Goal: Check status: Check status

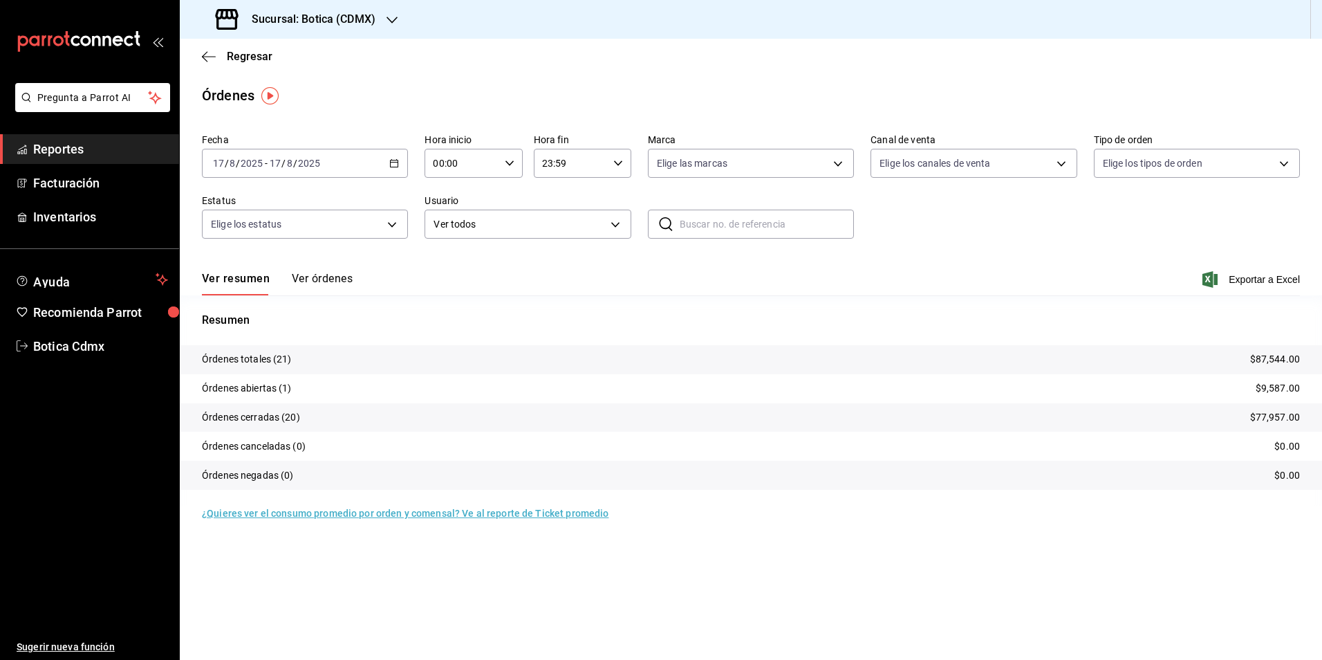
click at [70, 158] on link "Reportes" at bounding box center [89, 149] width 179 height 30
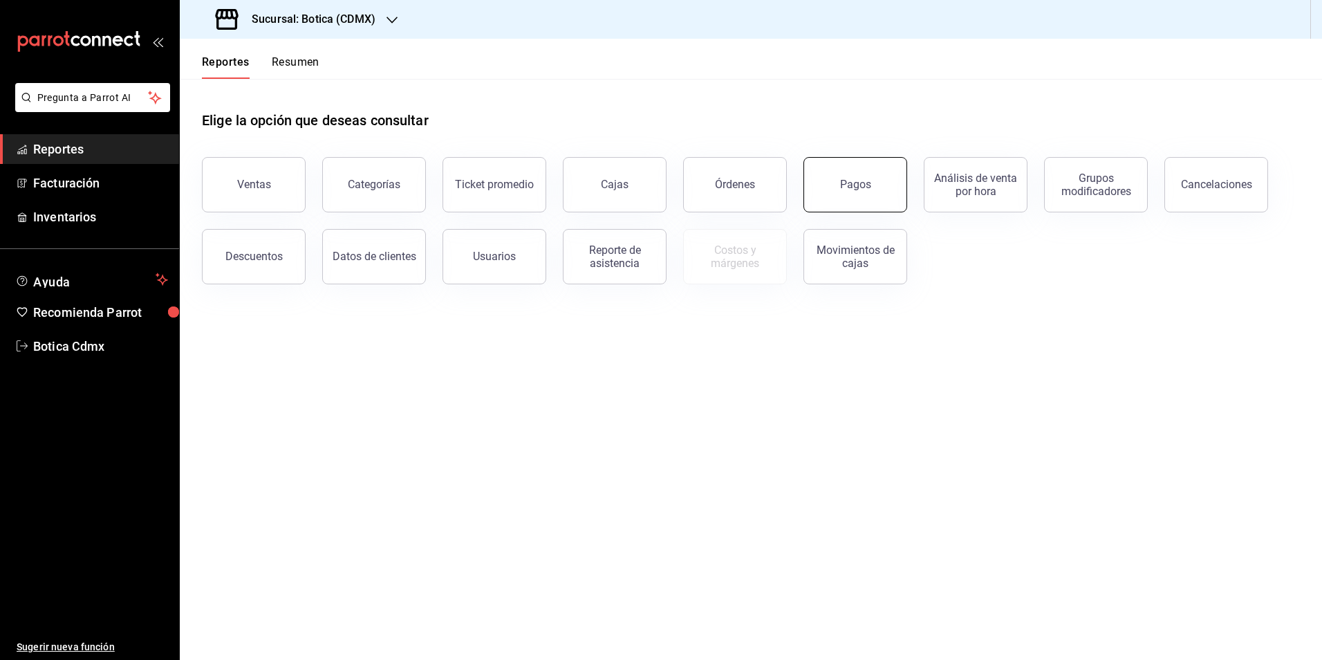
click at [849, 192] on button "Pagos" at bounding box center [855, 184] width 104 height 55
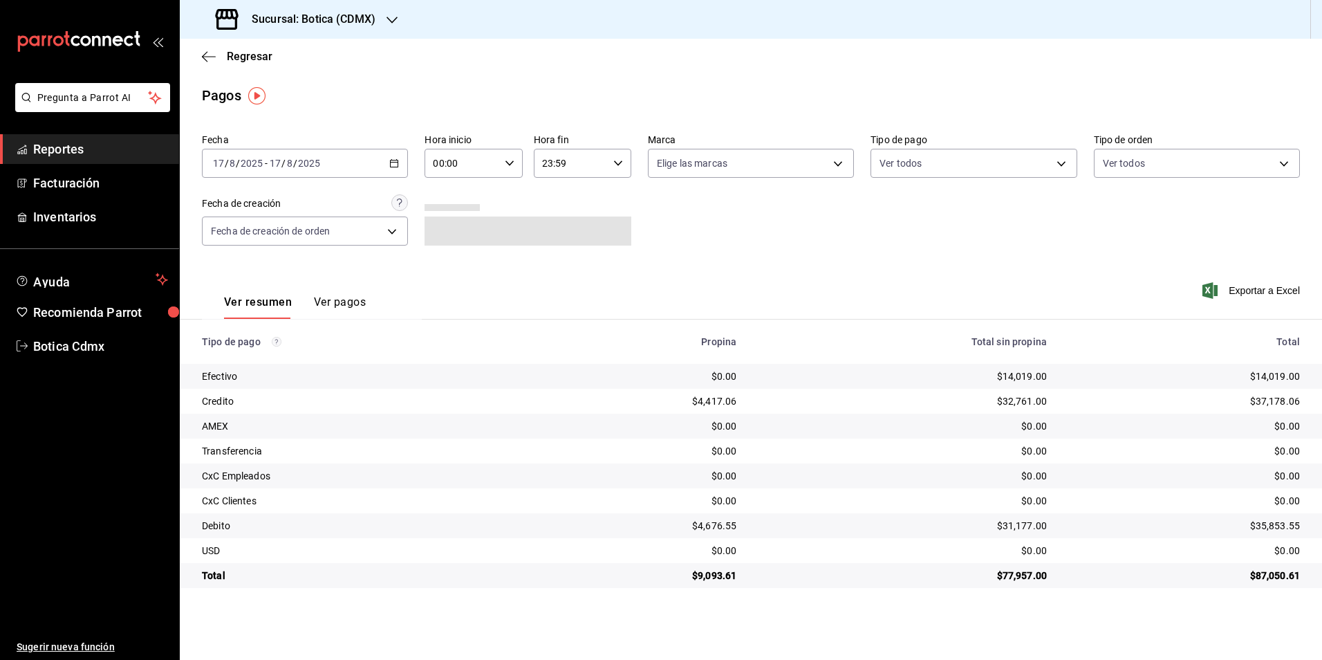
click at [394, 166] on icon "button" at bounding box center [394, 163] width 10 height 10
click at [272, 359] on span "Rango de fechas" at bounding box center [267, 360] width 107 height 15
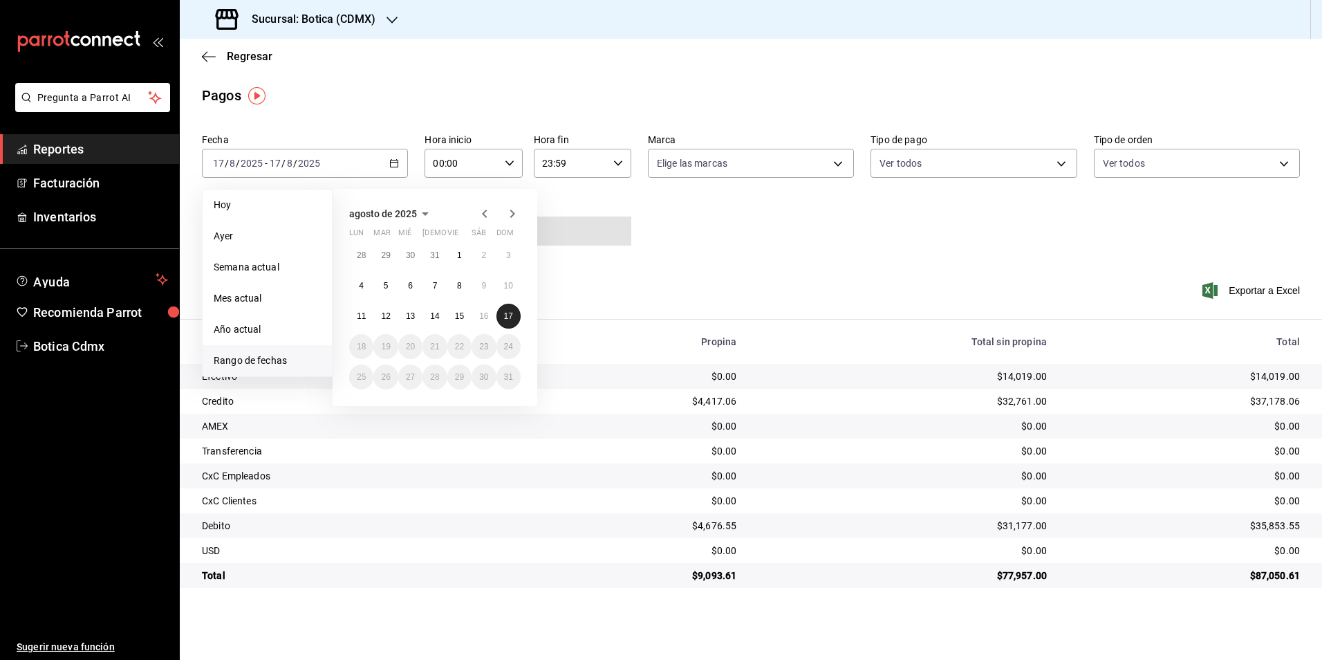
click at [505, 316] on abbr "17" at bounding box center [508, 316] width 9 height 10
click at [512, 319] on abbr "17" at bounding box center [508, 316] width 9 height 10
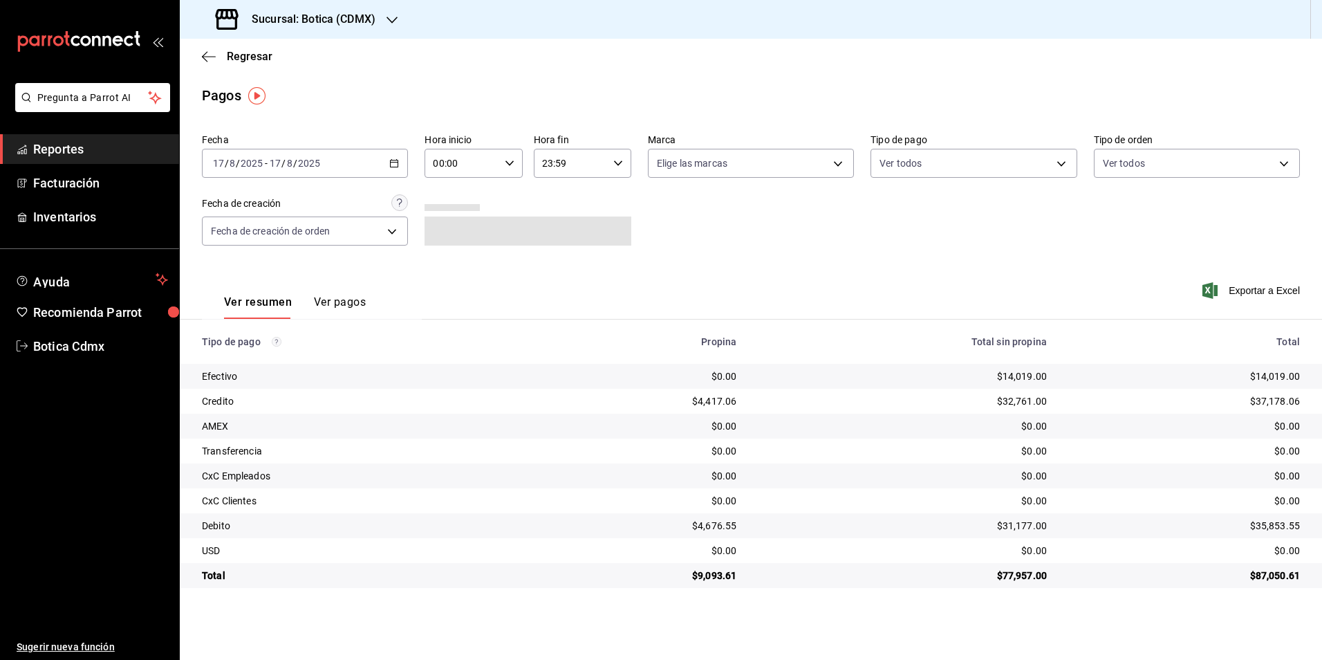
click at [512, 162] on \(Stroke\) "button" at bounding box center [509, 162] width 8 height 5
click at [460, 265] on span "02" at bounding box center [449, 264] width 27 height 11
type input "02:00"
click at [65, 150] on div at bounding box center [661, 330] width 1322 height 660
click at [59, 140] on span "Reportes" at bounding box center [100, 149] width 135 height 19
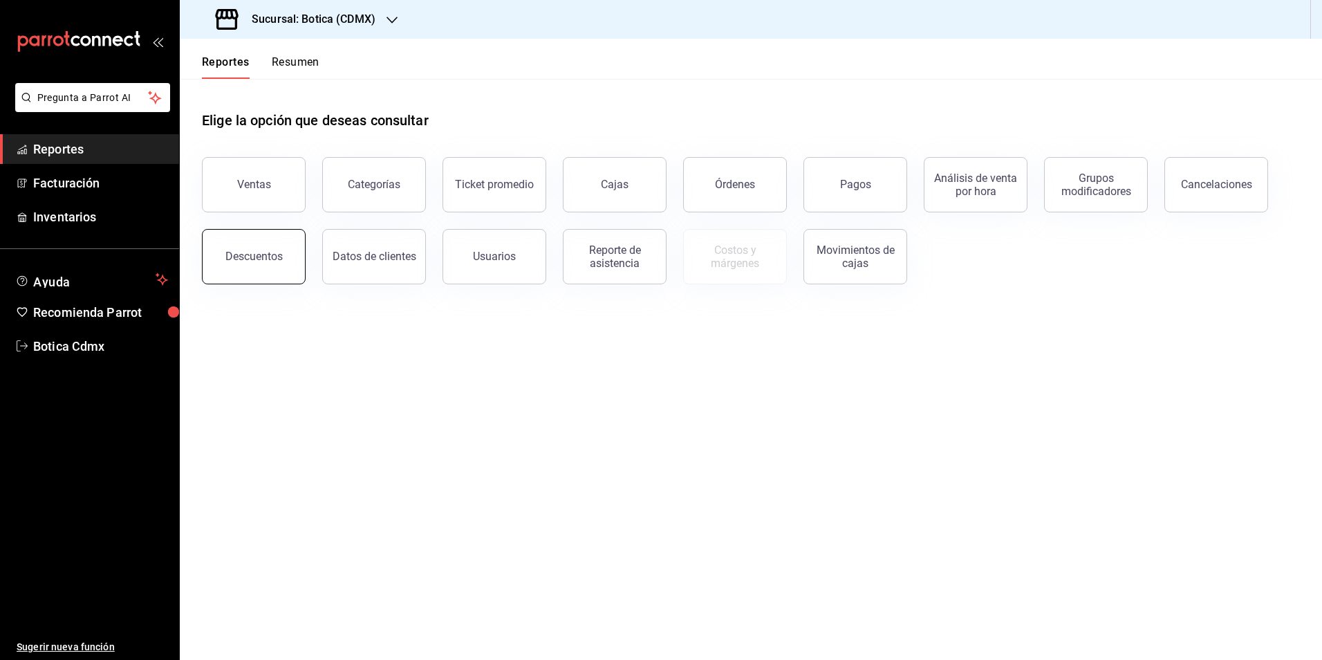
click at [256, 260] on div "Descuentos" at bounding box center [253, 256] width 57 height 13
